Goal: Navigation & Orientation: Find specific page/section

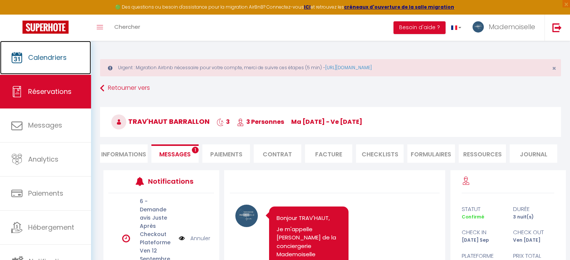
click at [64, 60] on span "Calendriers" at bounding box center [47, 57] width 39 height 9
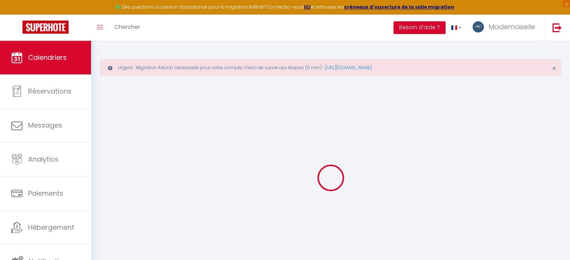
click at [424, 28] on button "Besoin d'aide ?" at bounding box center [419, 27] width 52 height 13
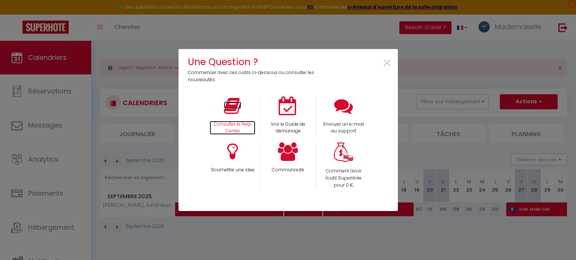
click at [234, 124] on p "Consulter le Help Center" at bounding box center [232, 128] width 46 height 14
click at [388, 62] on span "×" at bounding box center [387, 64] width 10 height 24
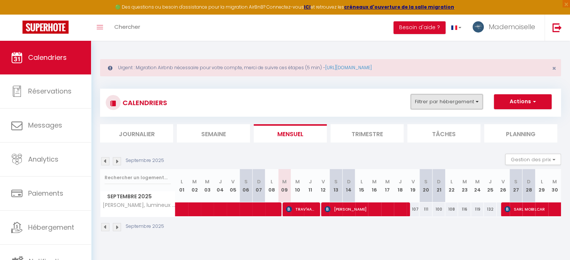
click at [459, 105] on button "Filtrer par hébergement" at bounding box center [447, 101] width 72 height 15
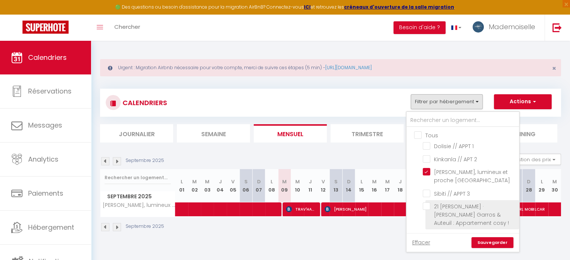
drag, startPoint x: 417, startPoint y: 133, endPoint x: 497, endPoint y: 217, distance: 115.3
click at [418, 133] on input "Tous" at bounding box center [470, 134] width 112 height 7
checkbox input "true"
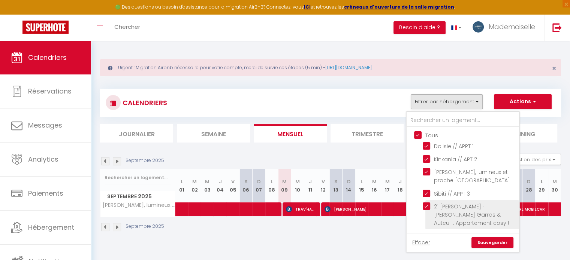
checkbox input "true"
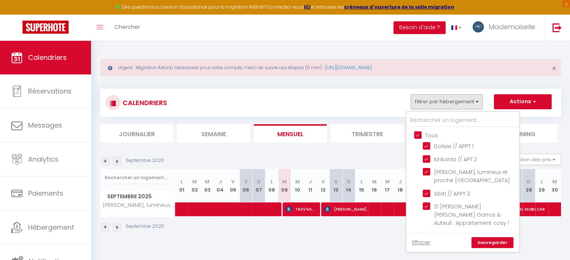
click at [496, 238] on link "Sauvegarder" at bounding box center [492, 243] width 42 height 11
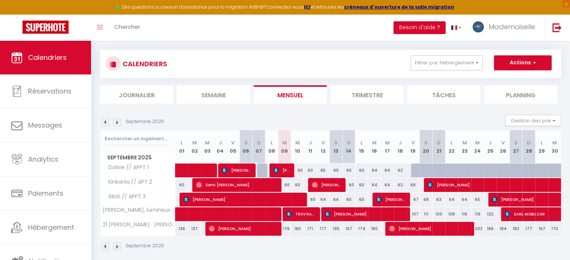
scroll to position [45, 0]
